Goal: Navigation & Orientation: Understand site structure

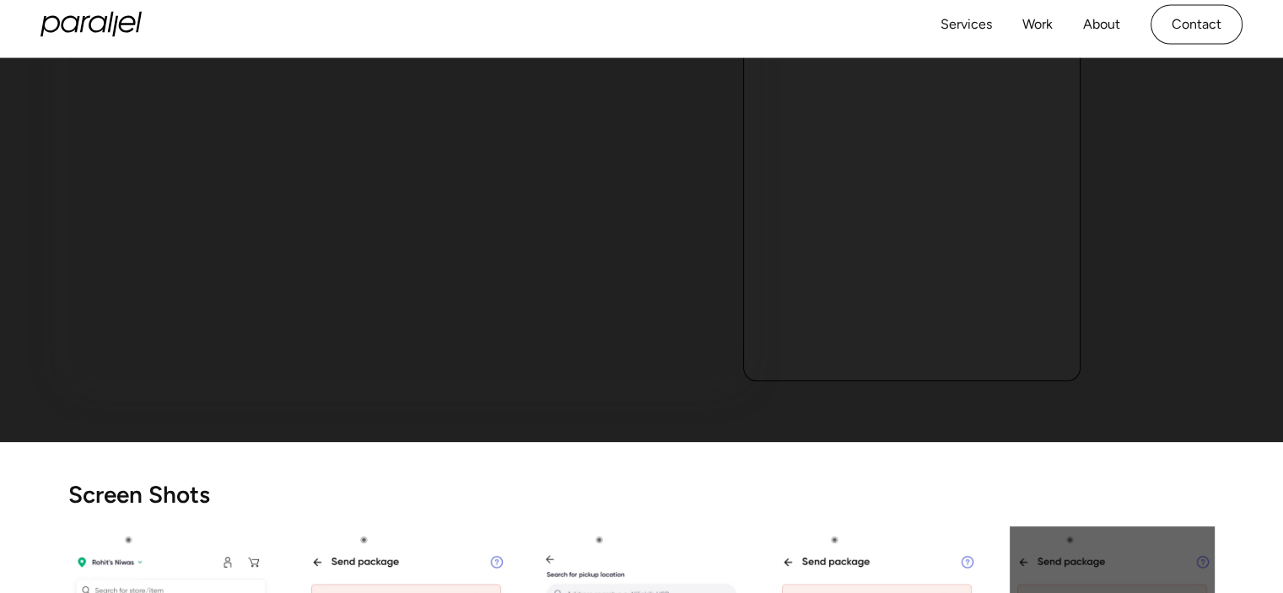
scroll to position [84, 0]
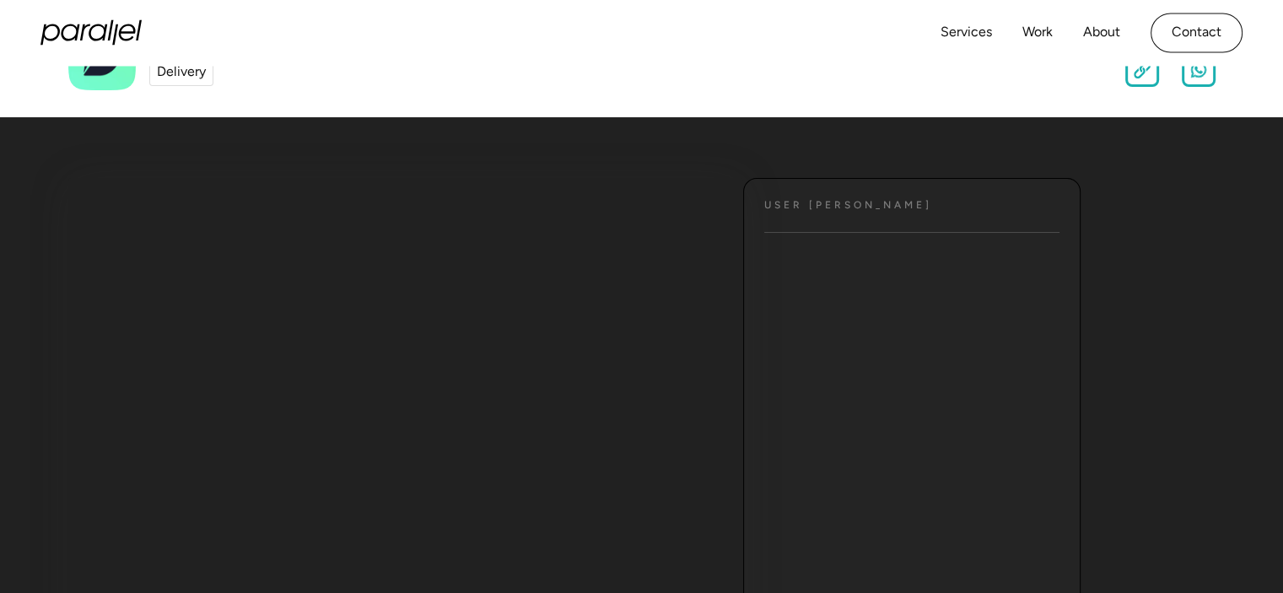
click at [828, 210] on h4 "User [PERSON_NAME]" at bounding box center [848, 205] width 168 height 13
click at [958, 32] on link "Services" at bounding box center [966, 33] width 51 height 24
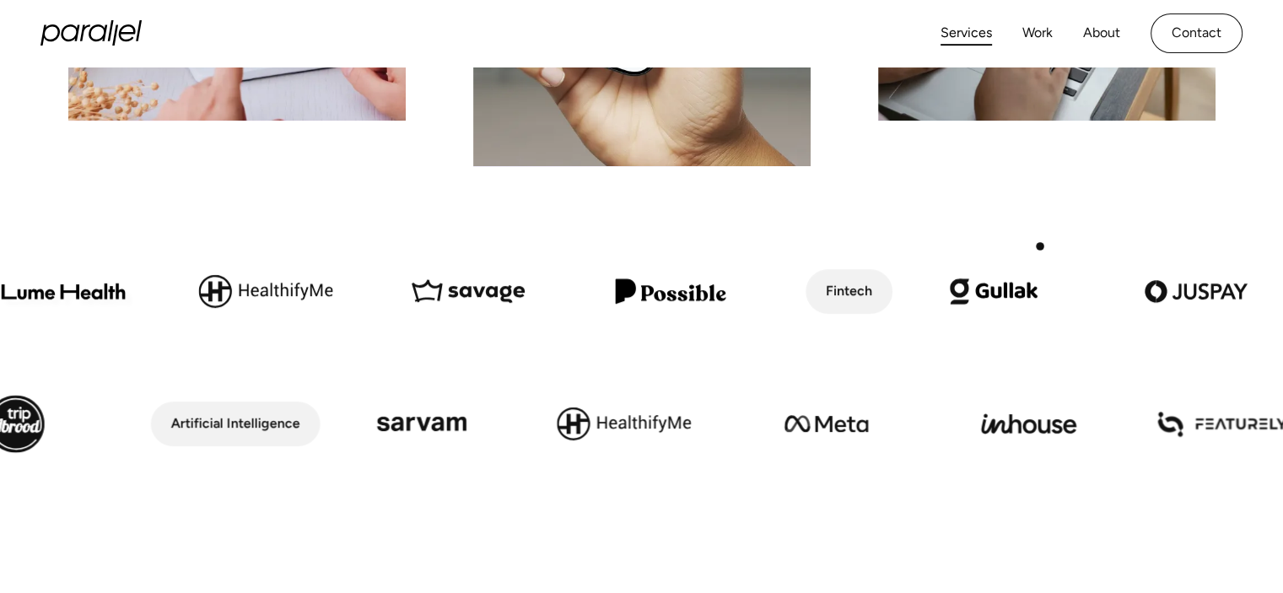
scroll to position [506, 0]
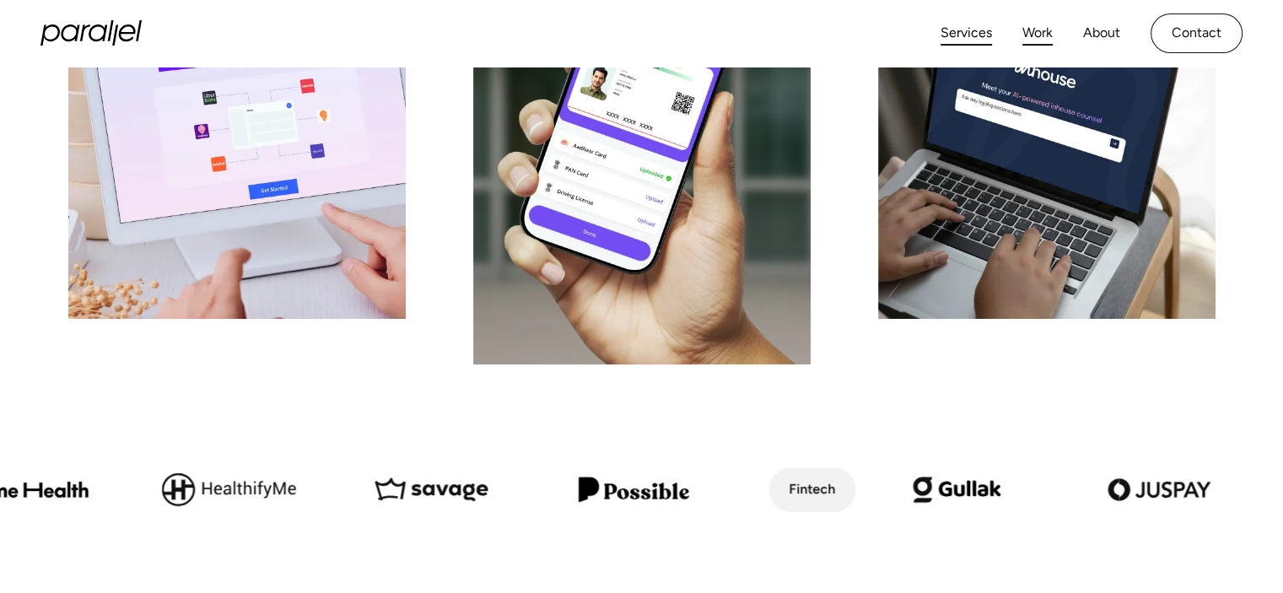
click at [1039, 37] on link "Work" at bounding box center [1037, 33] width 30 height 24
